Goal: Information Seeking & Learning: Learn about a topic

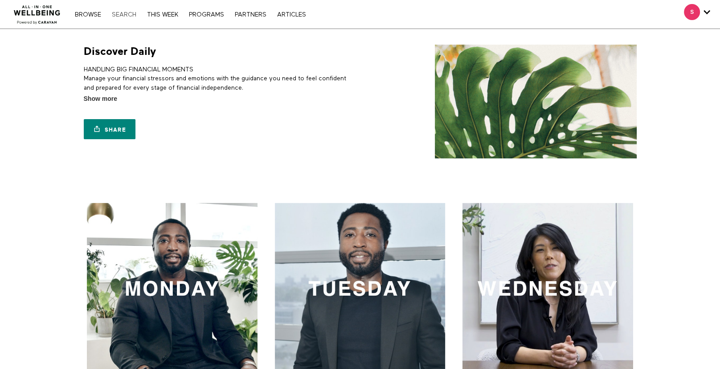
click at [122, 12] on link "Search" at bounding box center [123, 15] width 33 height 6
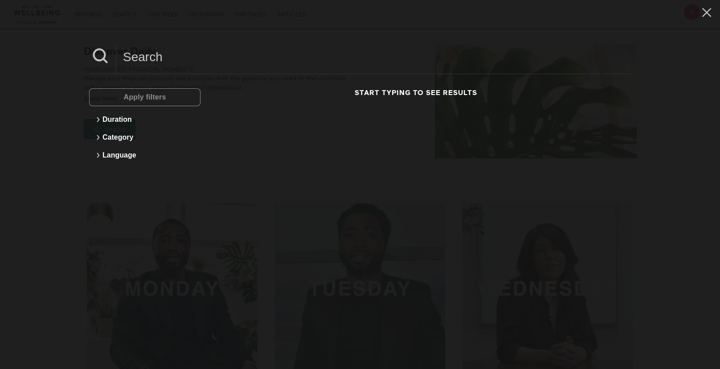
click at [137, 61] on input at bounding box center [373, 57] width 515 height 25
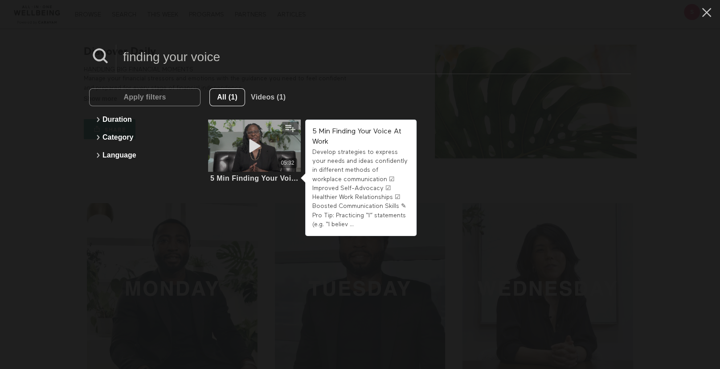
type input "finding your voice"
click at [261, 143] on icon at bounding box center [254, 146] width 27 height 16
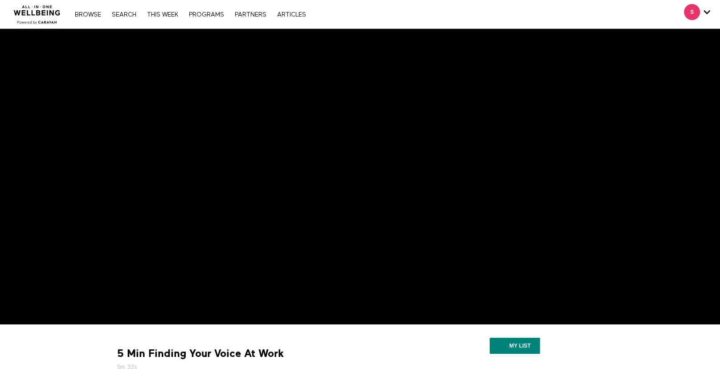
click at [120, 8] on div "Browse Search THIS WEEK PROGRAMS PARTNERS ARTICLES Account settings Manage Subs…" at bounding box center [247, 14] width 495 height 29
click at [121, 12] on link "Search" at bounding box center [123, 15] width 33 height 6
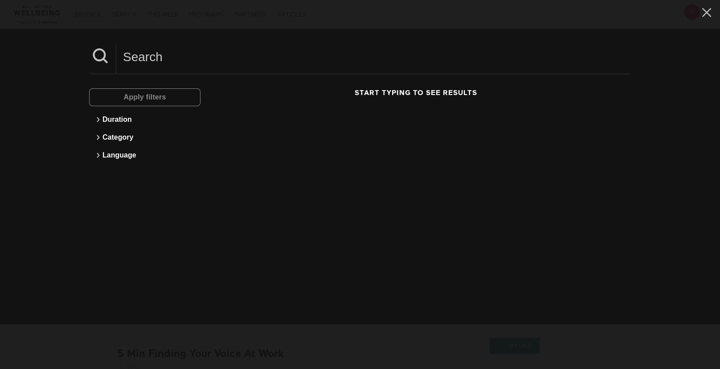
click at [160, 66] on input at bounding box center [373, 57] width 515 height 25
type input "confidence for networking"
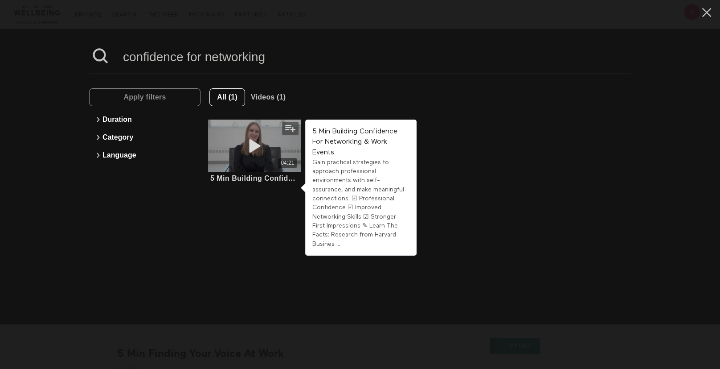
click at [251, 159] on div "04:21" at bounding box center [254, 163] width 93 height 10
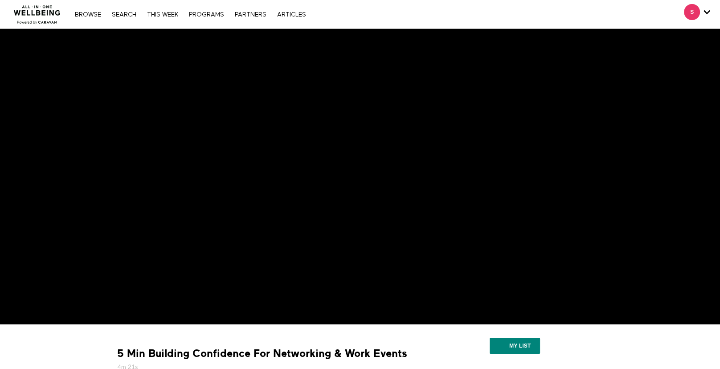
click at [121, 18] on nav "Browse Search THIS WEEK PROGRAMS PARTNERS ARTICLES Account settings Manage Subs…" at bounding box center [190, 14] width 240 height 9
click at [124, 13] on link "Search" at bounding box center [123, 15] width 33 height 6
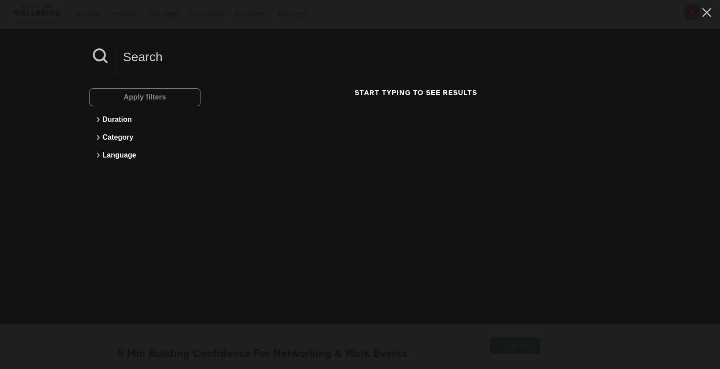
click at [153, 60] on input at bounding box center [373, 57] width 515 height 25
type input "supporting neurodiversity"
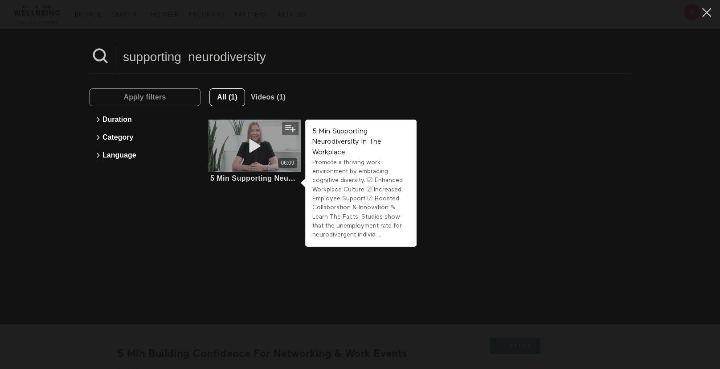
click at [239, 145] on div "06:09" at bounding box center [254, 145] width 93 height 52
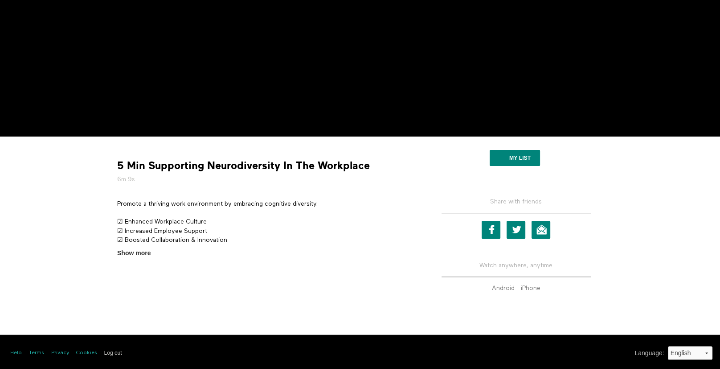
scroll to position [189, 0]
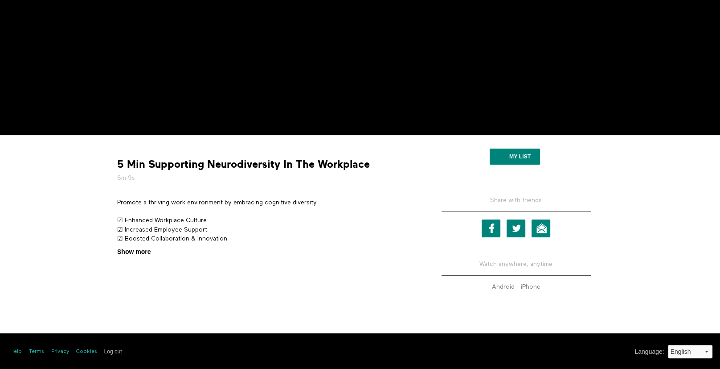
click at [122, 251] on span "Show more" at bounding box center [133, 251] width 33 height 9
click at [0, 0] on input "Show more Show less" at bounding box center [0, 0] width 0 height 0
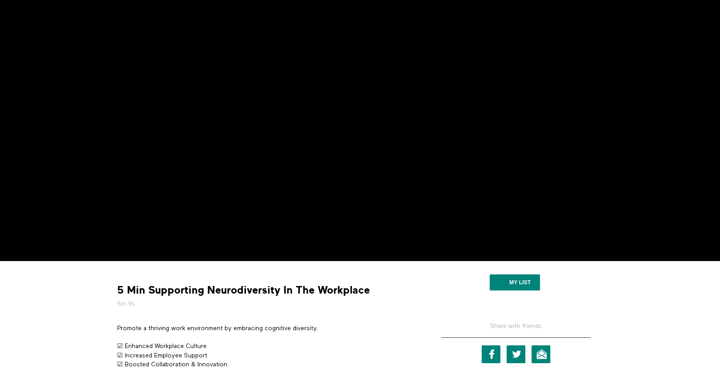
scroll to position [0, 0]
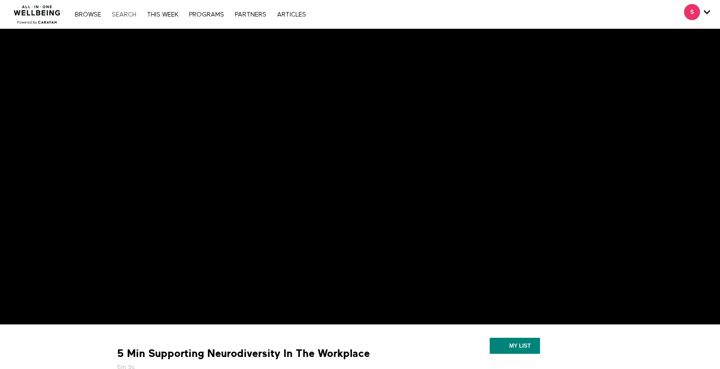
click at [115, 16] on link "Search" at bounding box center [123, 15] width 33 height 6
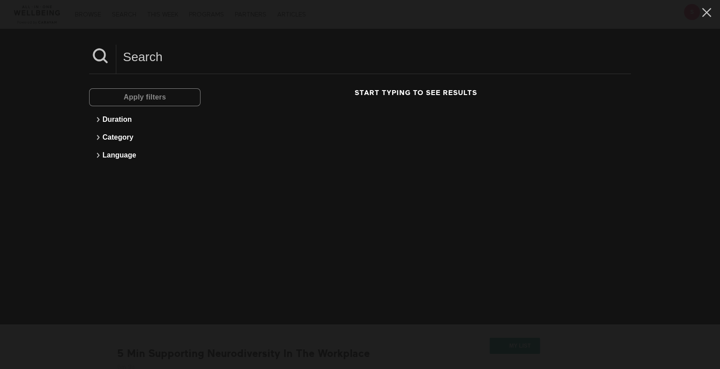
click at [162, 61] on input at bounding box center [373, 57] width 515 height 25
type input "framing your needs"
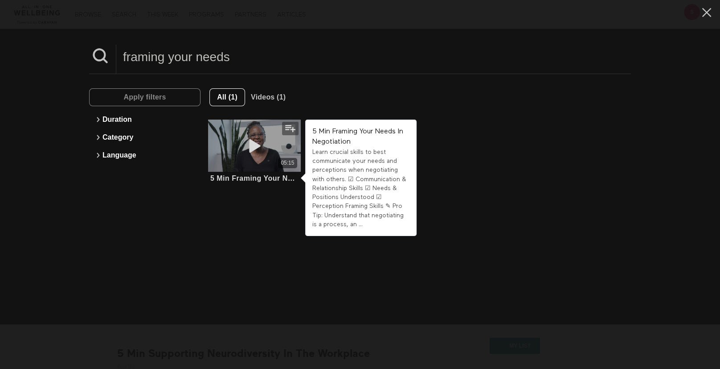
click at [256, 156] on div "05:15" at bounding box center [254, 145] width 93 height 52
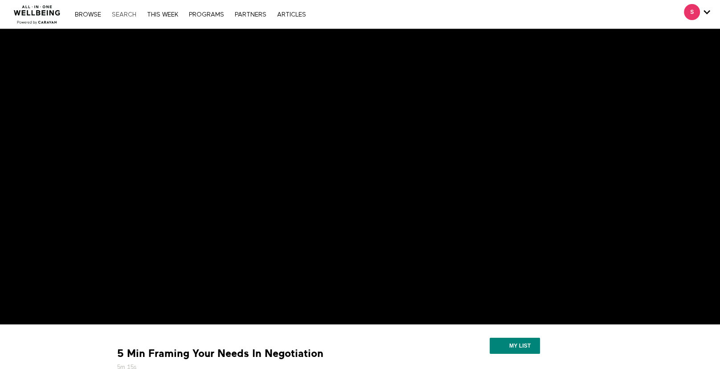
click at [131, 17] on div "Browse Search THIS WEEK PROGRAMS PARTNERS ARTICLES Account settings Manage Subs…" at bounding box center [247, 14] width 495 height 29
click at [134, 13] on link "Search" at bounding box center [123, 15] width 33 height 6
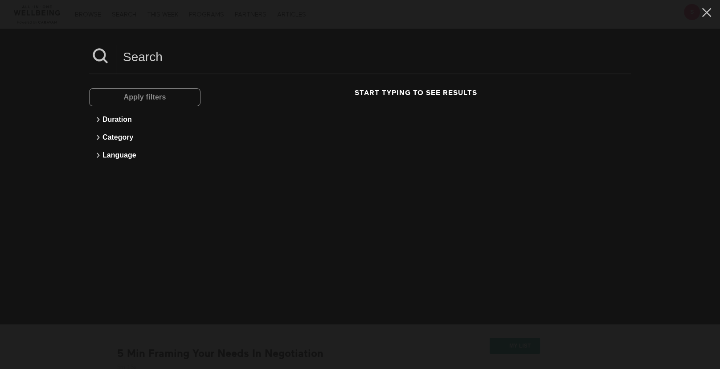
click at [152, 55] on input at bounding box center [373, 57] width 515 height 25
type input "anxiety spiral"
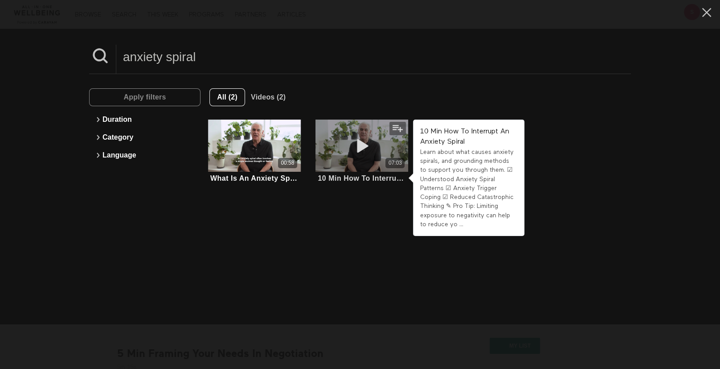
click at [351, 138] on icon at bounding box center [361, 146] width 27 height 16
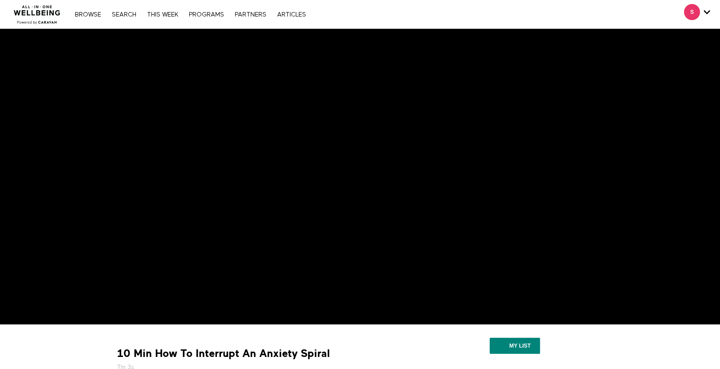
click at [131, 20] on div "Browse Search THIS WEEK PROGRAMS PARTNERS ARTICLES Account settings Manage Subs…" at bounding box center [247, 14] width 495 height 29
click at [132, 16] on link "Search" at bounding box center [123, 15] width 33 height 6
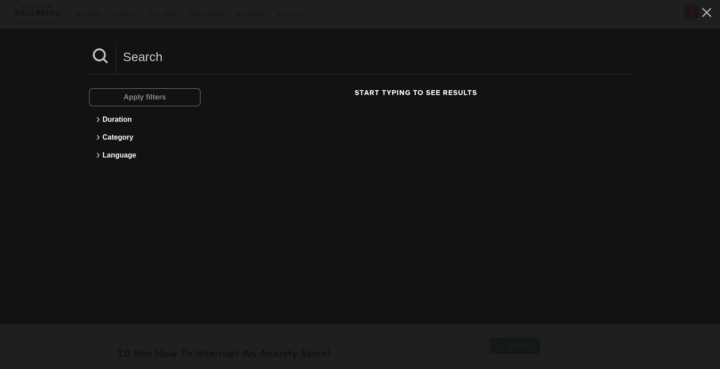
click at [169, 58] on input at bounding box center [373, 57] width 515 height 25
type input "feedback conversation"
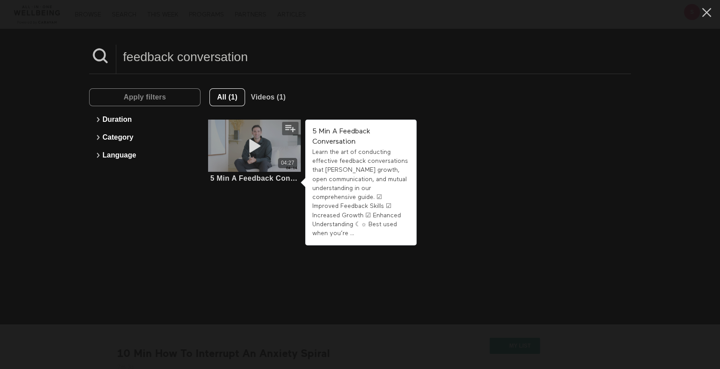
click at [247, 131] on div "04:27" at bounding box center [254, 145] width 93 height 52
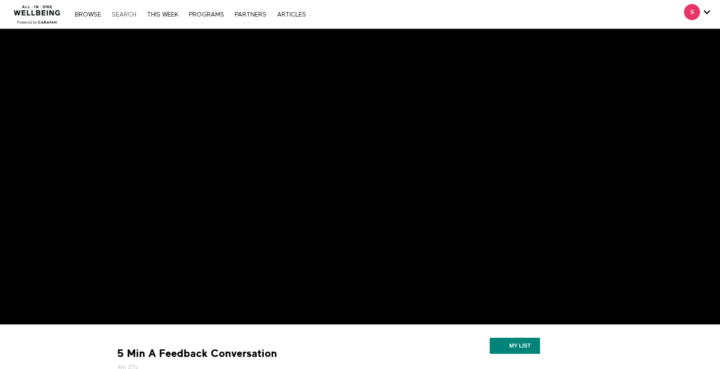
click at [115, 14] on link "Search" at bounding box center [123, 15] width 33 height 6
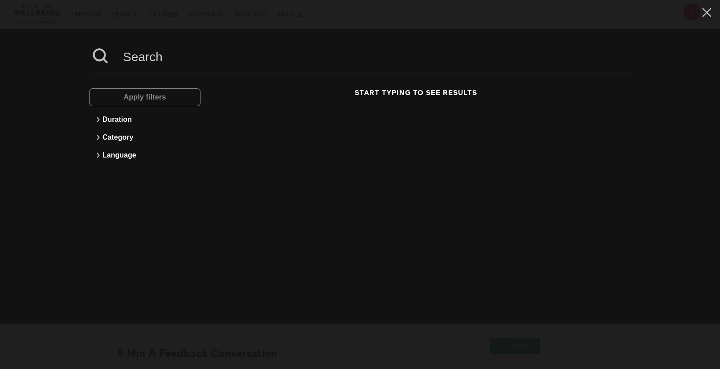
click at [135, 59] on input at bounding box center [373, 57] width 515 height 25
type input "networking success"
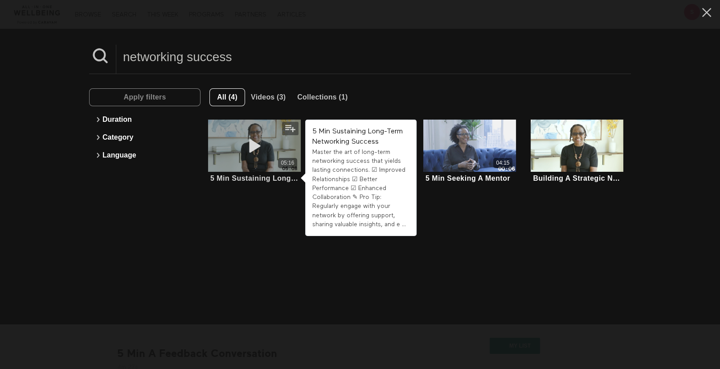
click at [267, 141] on div "05:16" at bounding box center [254, 145] width 93 height 52
